Goal: Task Accomplishment & Management: Manage account settings

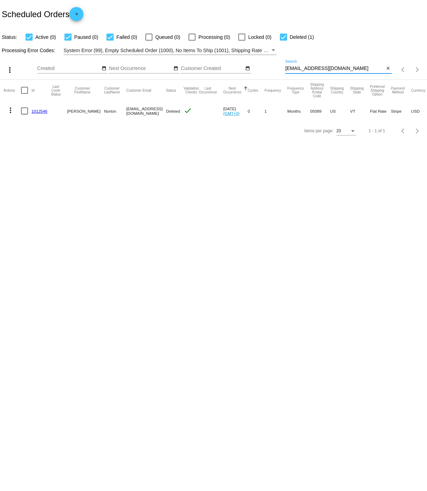
drag, startPoint x: 339, startPoint y: 69, endPoint x: 283, endPoint y: 68, distance: 56.4
click at [285, 68] on input "jonorton59@hotmail.com" at bounding box center [334, 69] width 99 height 6
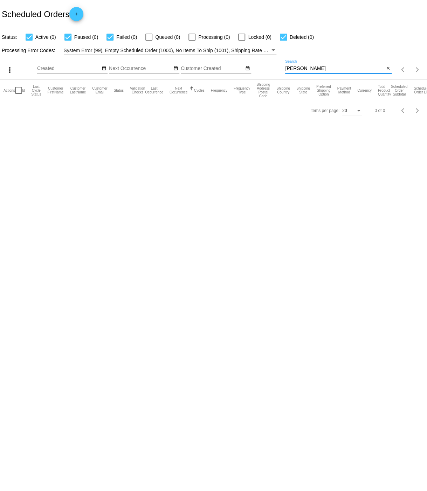
click at [303, 69] on input "Sharon lob" at bounding box center [334, 69] width 99 height 6
type input "Shlob"
drag, startPoint x: 286, startPoint y: 70, endPoint x: 306, endPoint y: 70, distance: 20.0
click at [297, 69] on input "Shlob" at bounding box center [334, 69] width 99 height 6
paste input "[EMAIL_ADDRESS][DOMAIN_NAME]"
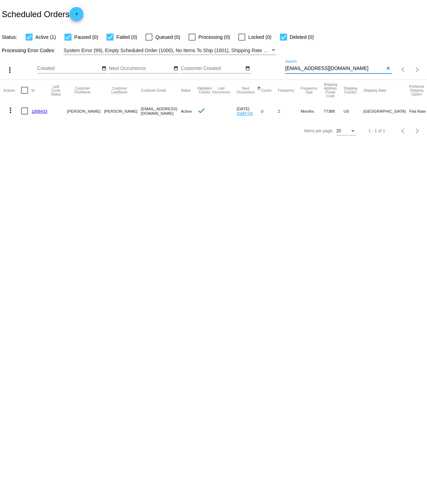
type input "[EMAIL_ADDRESS][DOMAIN_NAME]"
click at [38, 111] on link "1006433" at bounding box center [40, 111] width 16 height 5
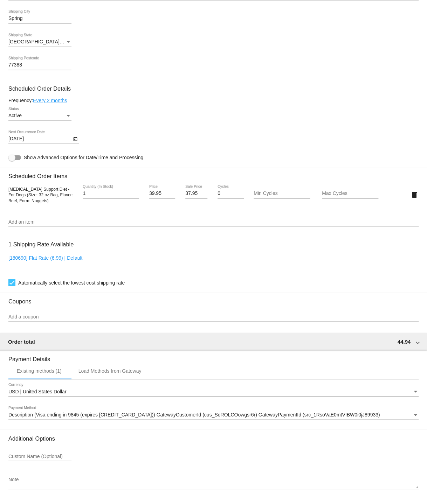
scroll to position [306, 0]
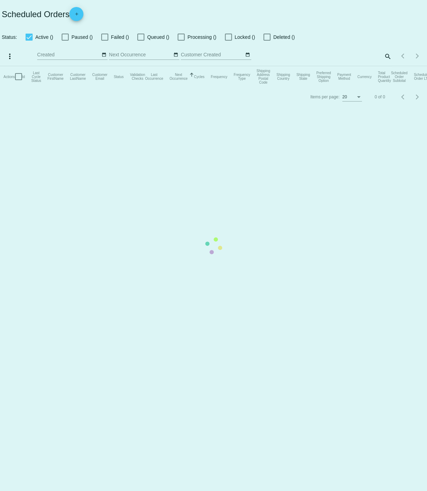
checkbox input "true"
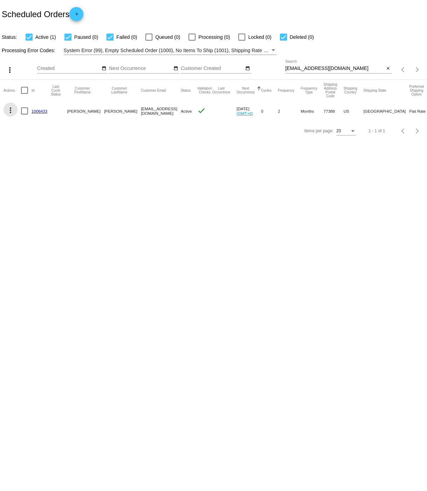
click at [11, 111] on mat-icon "more_vert" at bounding box center [10, 110] width 8 height 8
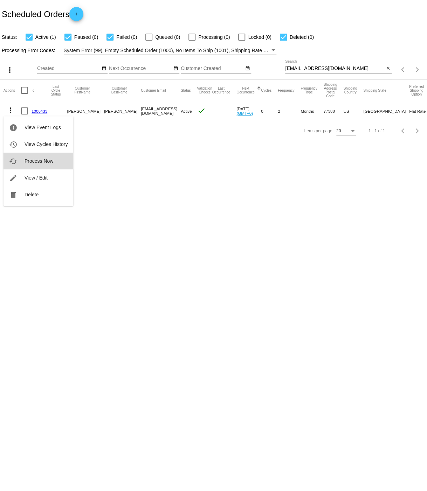
click at [35, 160] on span "Process Now" at bounding box center [39, 161] width 29 height 6
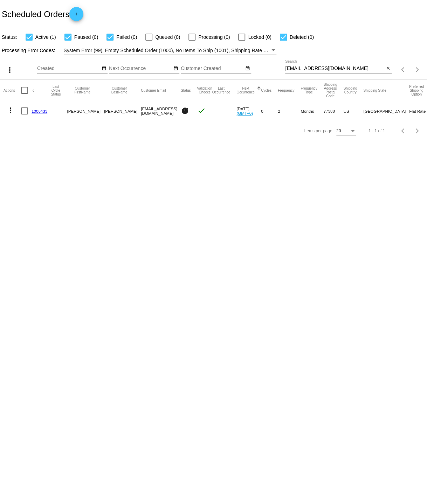
click at [37, 111] on link "1006433" at bounding box center [40, 111] width 16 height 5
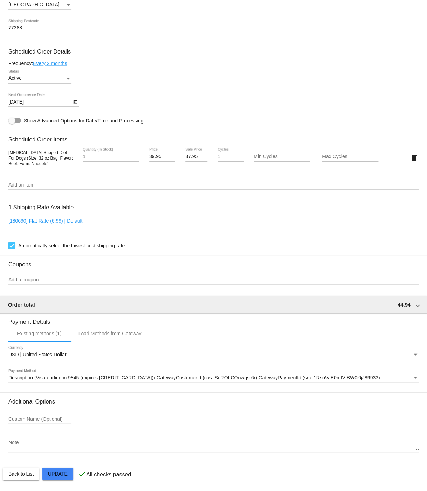
scroll to position [369, 0]
click at [53, 61] on link "Every 2 months" at bounding box center [50, 64] width 34 height 6
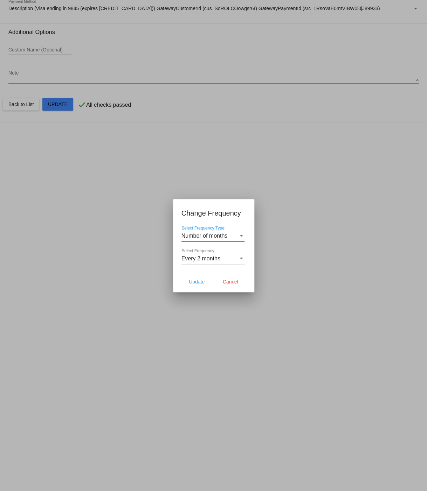
click at [212, 259] on span "Every 2 months" at bounding box center [200, 259] width 39 height 6
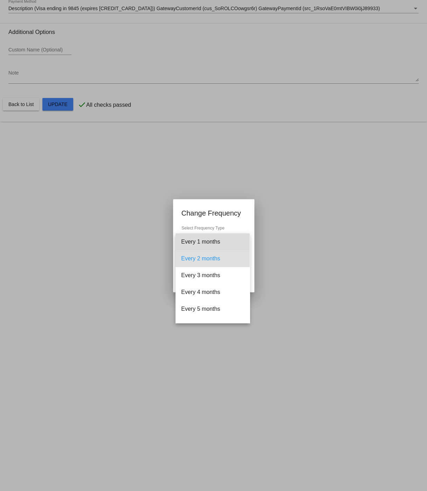
drag, startPoint x: 208, startPoint y: 238, endPoint x: 214, endPoint y: 238, distance: 5.3
click at [208, 238] on span "Every 1 months" at bounding box center [212, 242] width 63 height 17
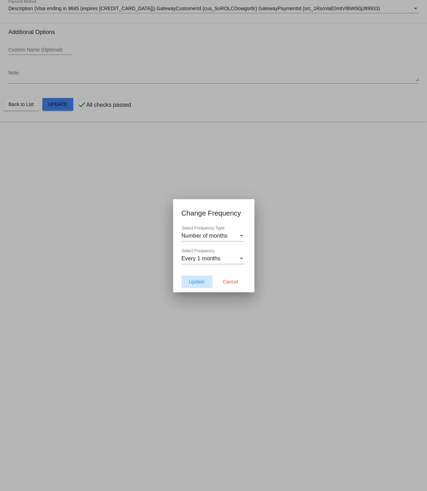
click at [194, 283] on span "Update" at bounding box center [197, 282] width 16 height 6
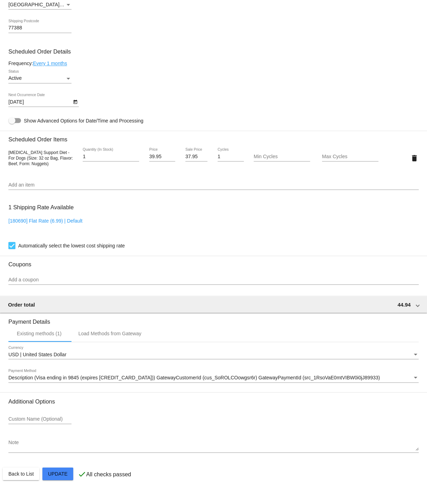
type input "[DATE]"
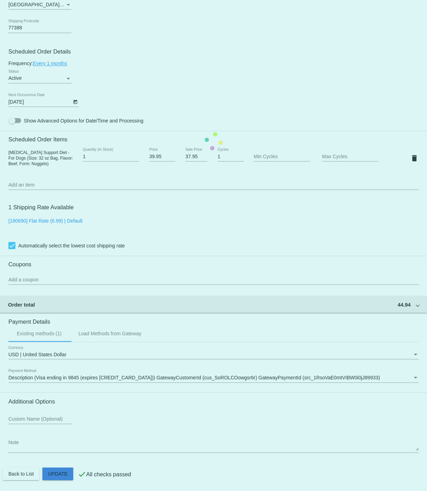
click at [56, 473] on mat-card "Customer 6990581: [PERSON_NAME] [EMAIL_ADDRESS][DOMAIN_NAME] Customer Shipping …" at bounding box center [213, 141] width 427 height 700
